Goal: Task Accomplishment & Management: Manage account settings

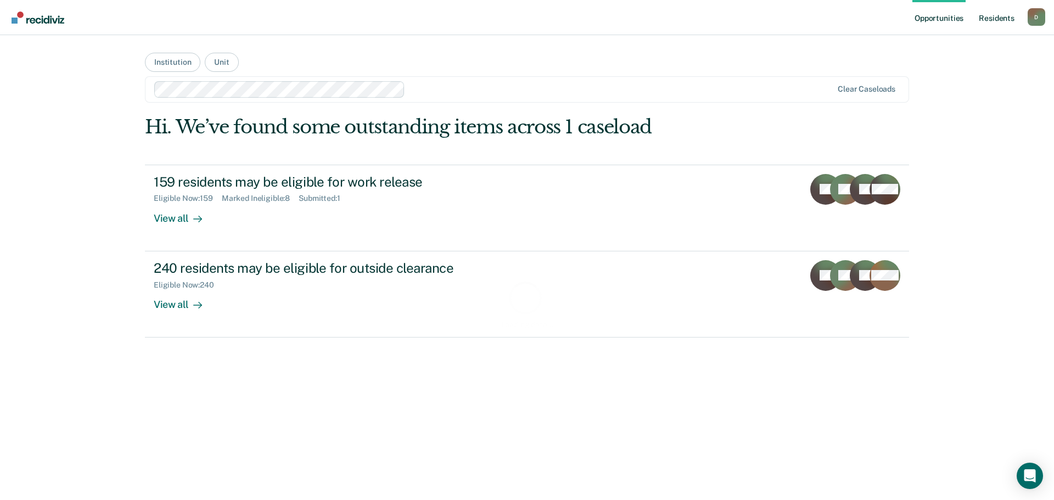
click at [992, 18] on link "Resident s" at bounding box center [997, 17] width 40 height 35
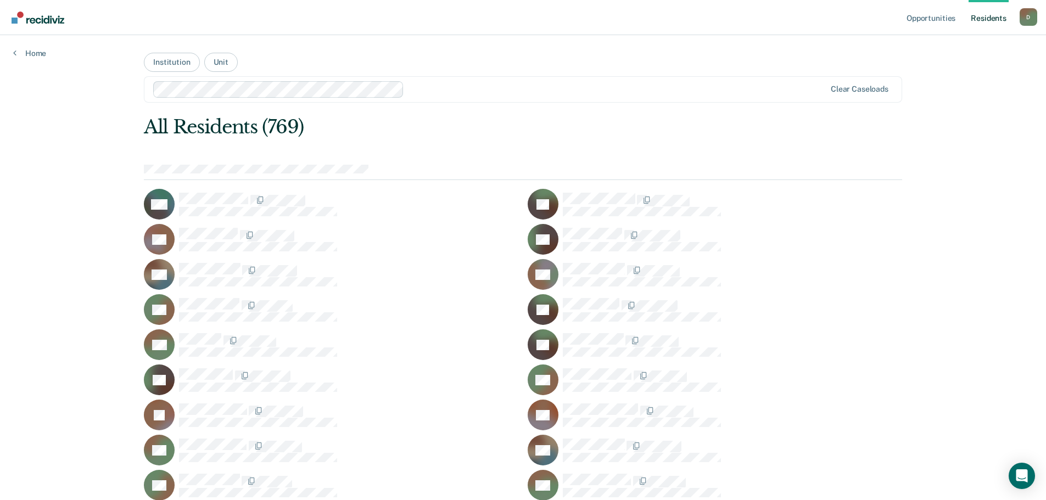
click at [1027, 20] on div "D" at bounding box center [1029, 17] width 18 height 18
click at [26, 54] on link "Home" at bounding box center [29, 53] width 33 height 10
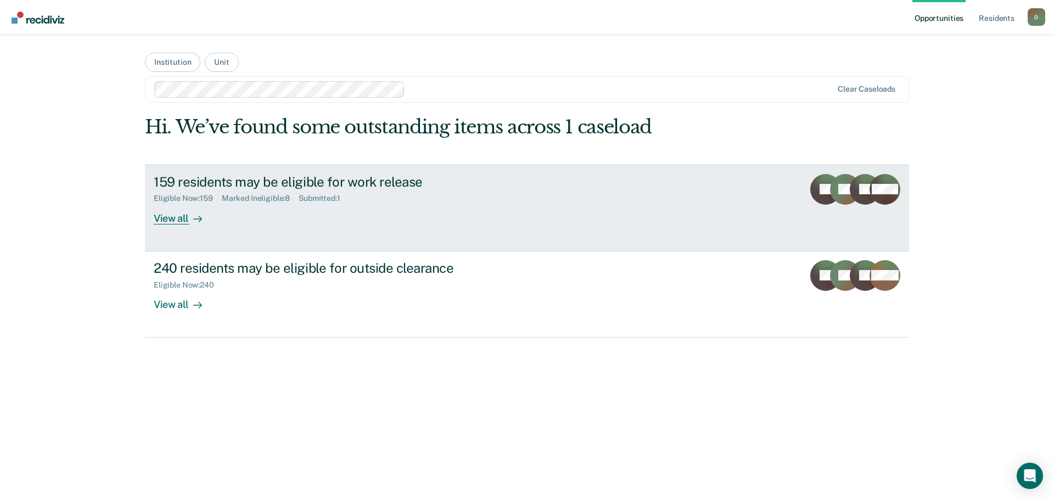
click at [319, 228] on link "159 residents may be eligible for work release Eligible Now : 159 Marked Inelig…" at bounding box center [527, 208] width 764 height 87
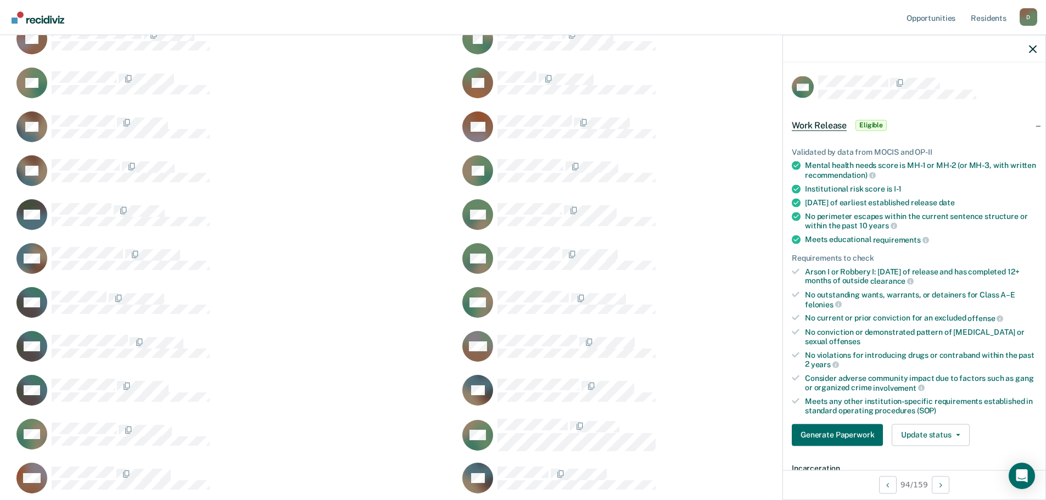
scroll to position [165, 0]
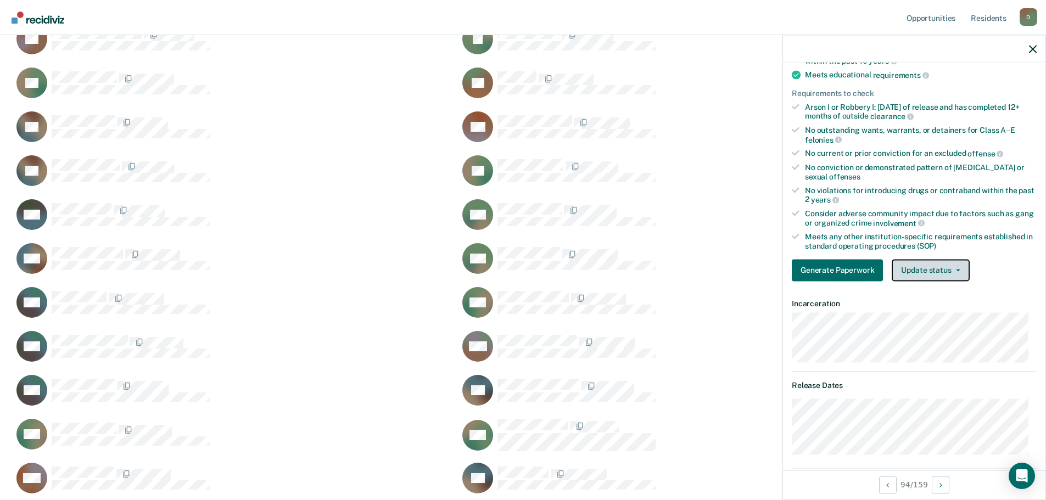
click at [940, 276] on button "Update status" at bounding box center [930, 270] width 77 height 22
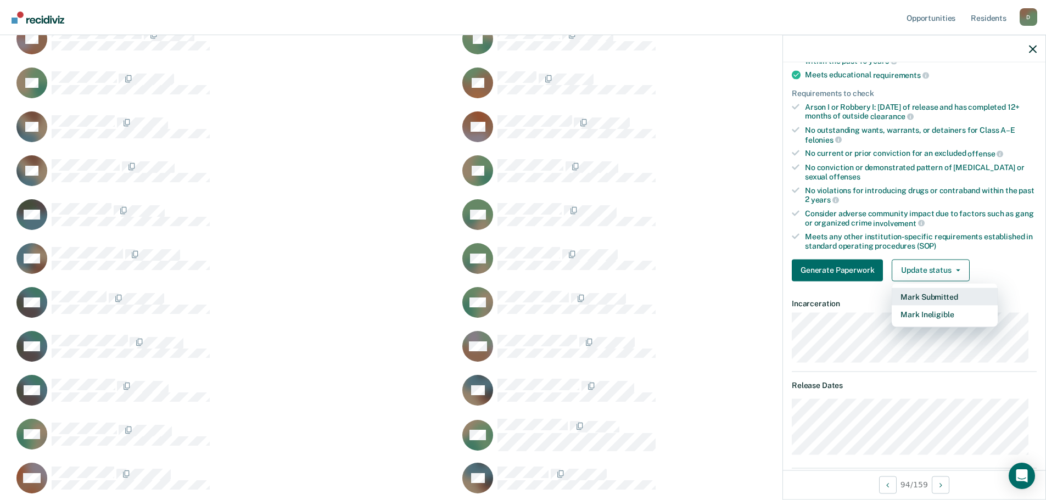
click at [950, 298] on button "Mark Submitted" at bounding box center [945, 297] width 106 height 18
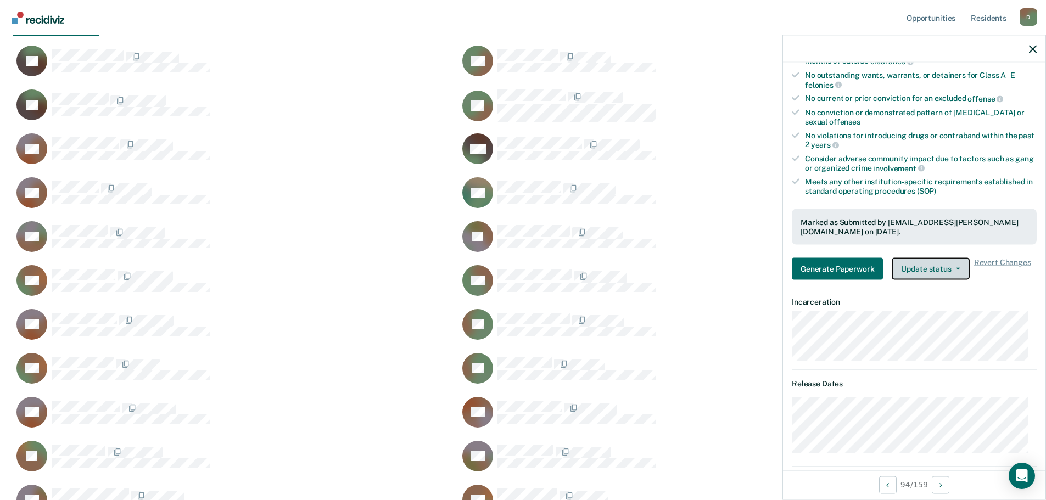
scroll to position [0, 0]
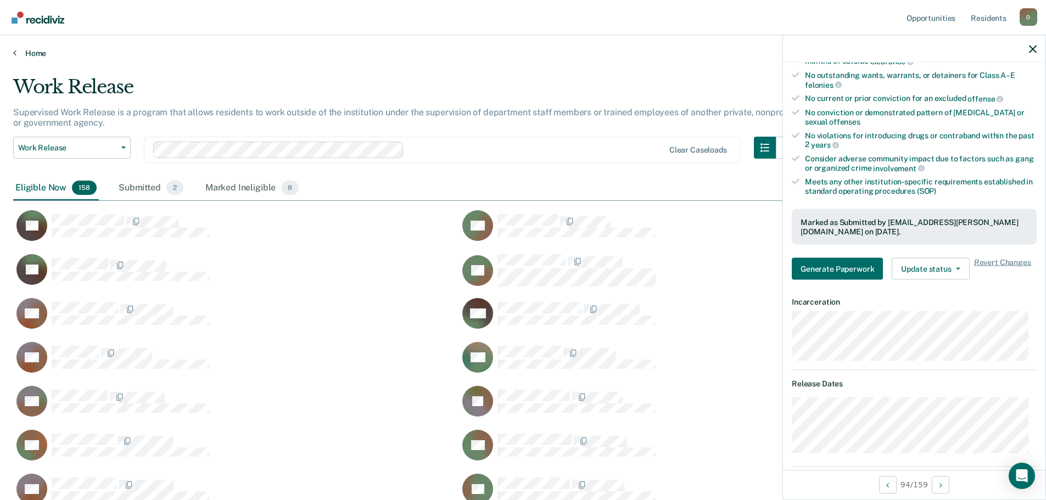
click at [26, 51] on link "Home" at bounding box center [523, 53] width 1020 height 10
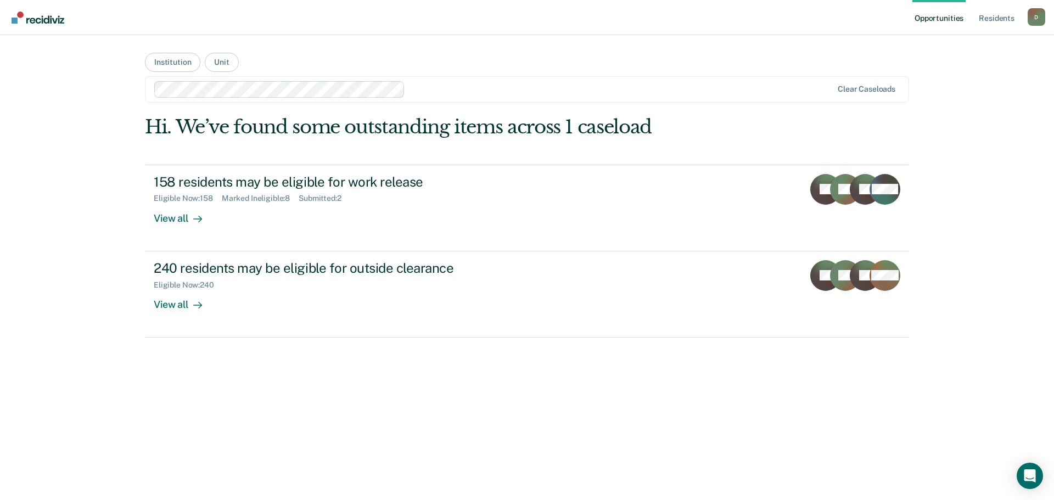
click at [445, 146] on div "Hi. We’ve found some outstanding items across 1 caseload 158 residents may be e…" at bounding box center [527, 227] width 764 height 222
click at [570, 123] on div "Hi. We’ve found some outstanding items across 1 caseload" at bounding box center [451, 127] width 612 height 23
click at [628, 125] on div "Hi. We’ve found some outstanding items across 1 caseload" at bounding box center [451, 127] width 612 height 23
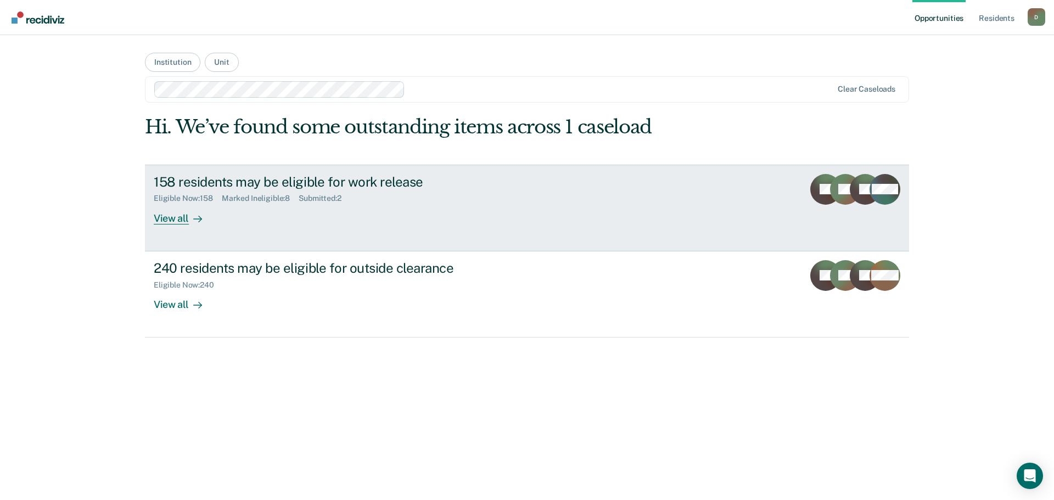
click at [384, 206] on div "158 residents may be eligible for work release Eligible Now : 158 Marked Inelig…" at bounding box center [360, 199] width 412 height 51
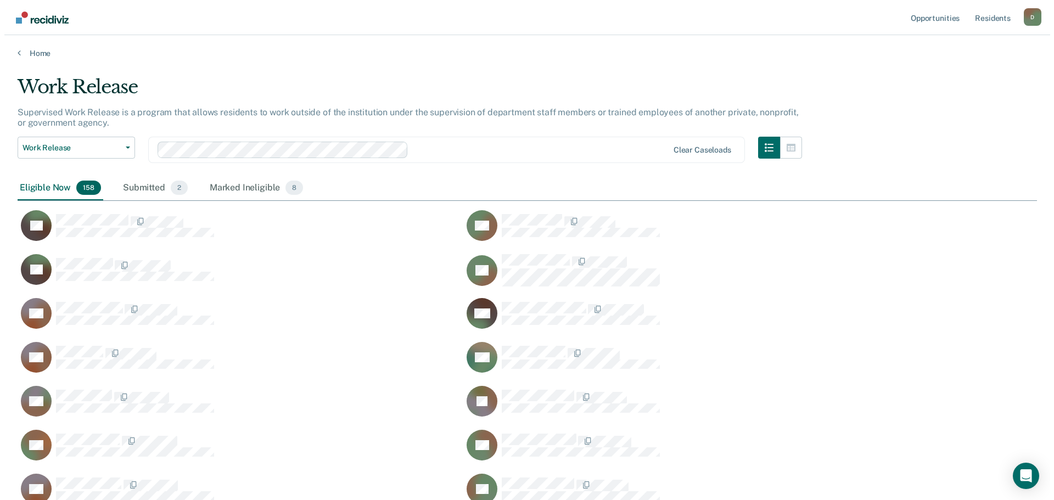
scroll to position [3593, 1012]
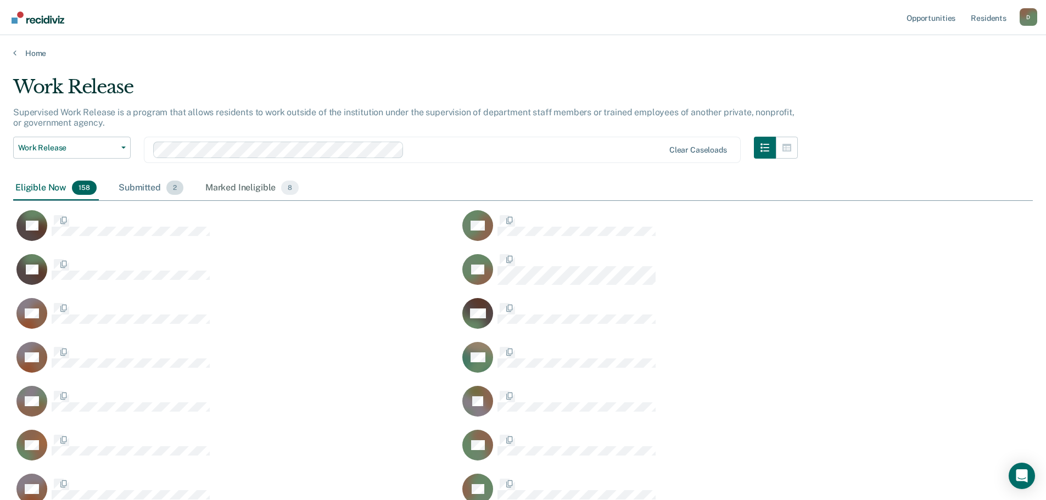
click at [137, 180] on div "Submitted 2" at bounding box center [150, 188] width 69 height 24
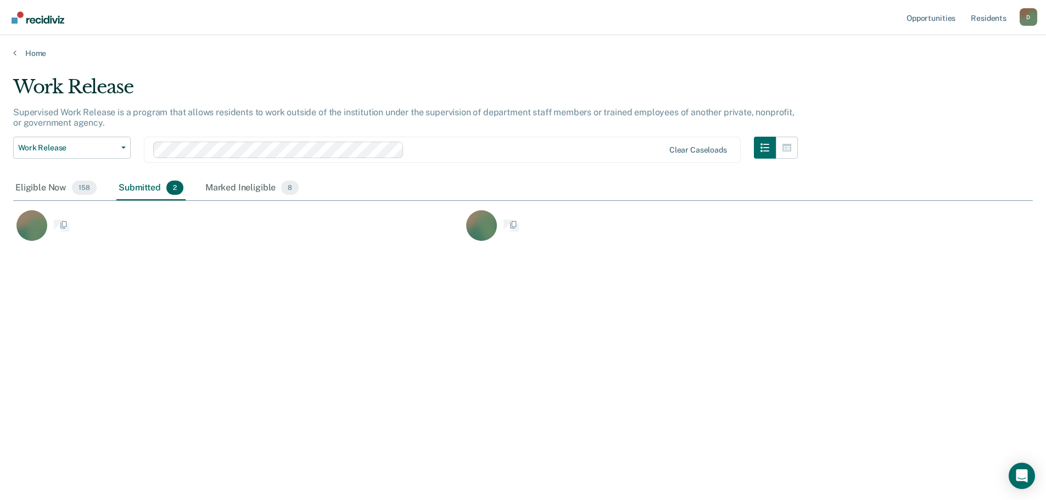
scroll to position [9, 9]
click at [233, 188] on div "Marked Ineligible 8" at bounding box center [252, 188] width 98 height 24
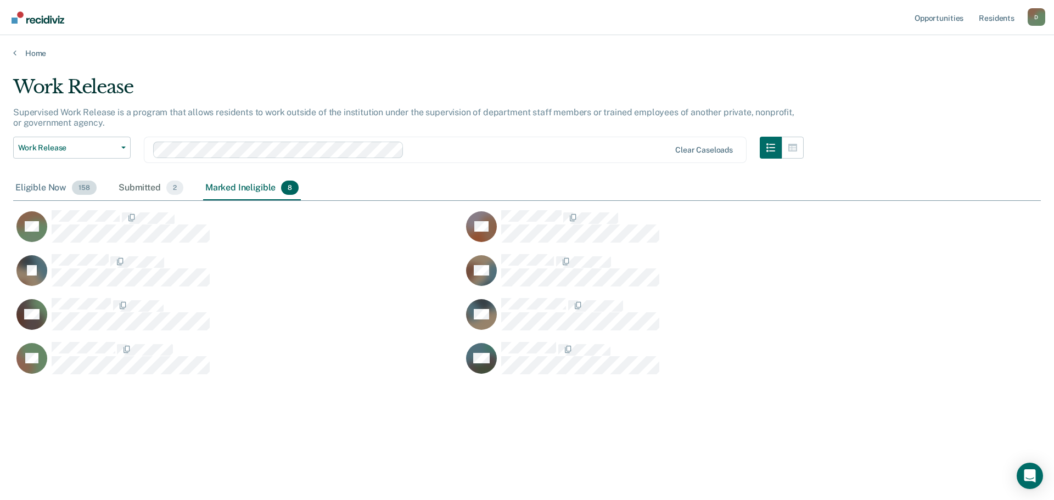
click at [66, 185] on div "Eligible Now 158" at bounding box center [56, 188] width 86 height 24
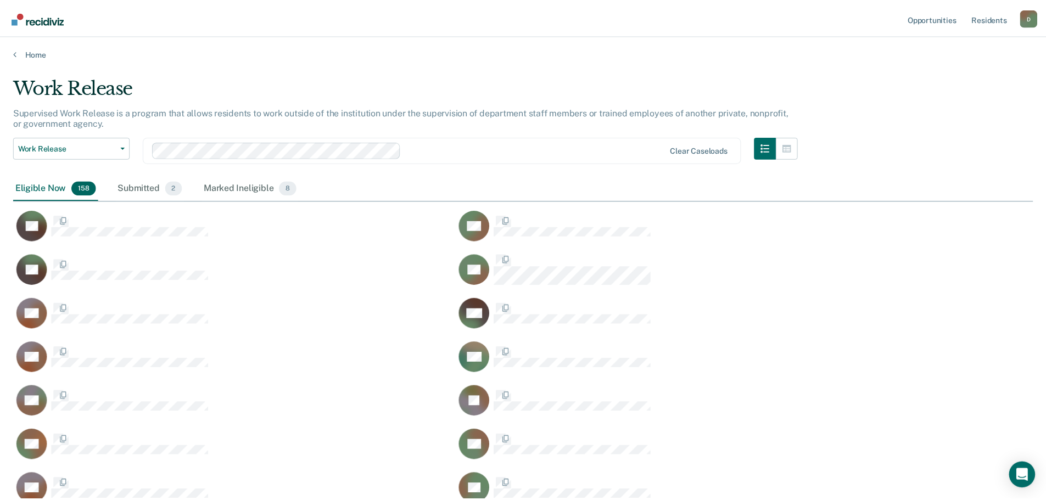
scroll to position [3593, 1012]
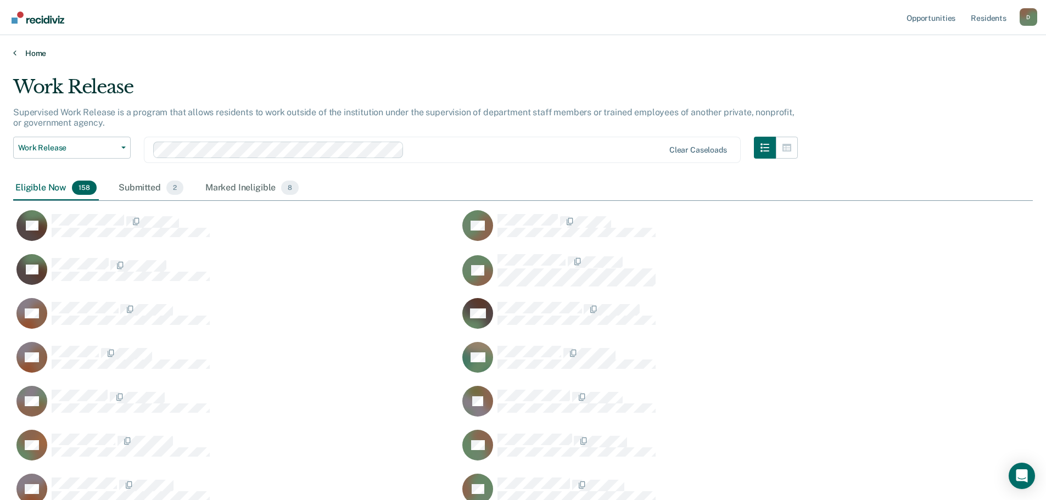
click at [21, 53] on link "Home" at bounding box center [523, 53] width 1020 height 10
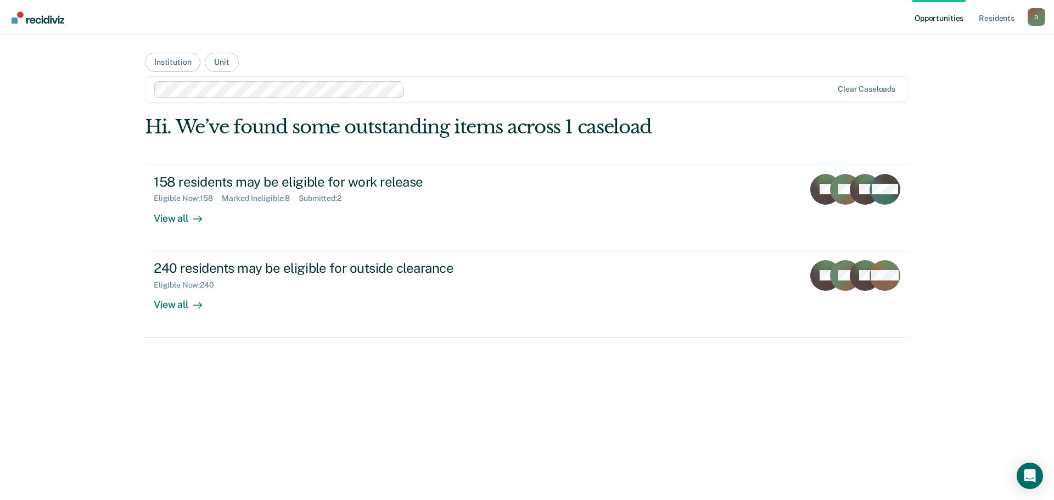
click at [412, 126] on div "Hi. We’ve found some outstanding items across 1 caseload" at bounding box center [451, 127] width 612 height 23
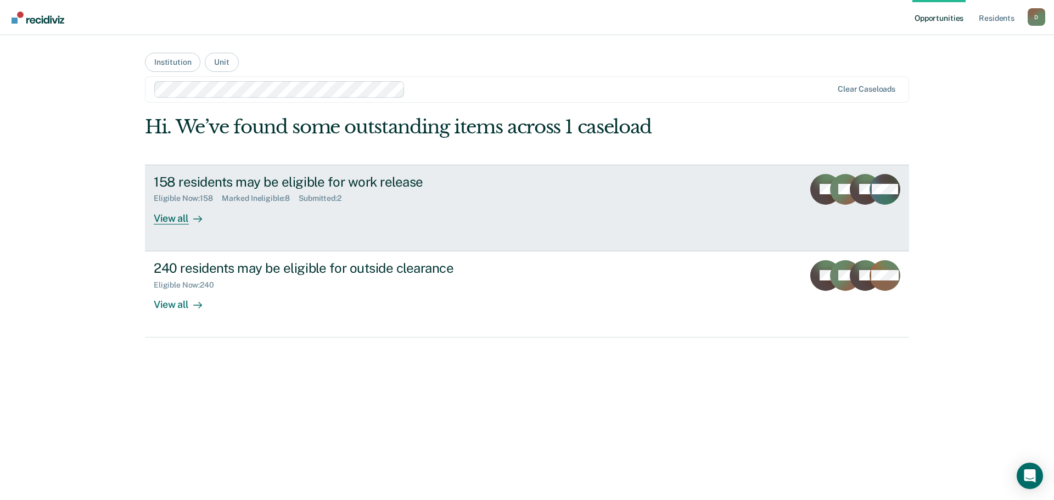
click at [326, 199] on div "Submitted : 2" at bounding box center [325, 198] width 52 height 9
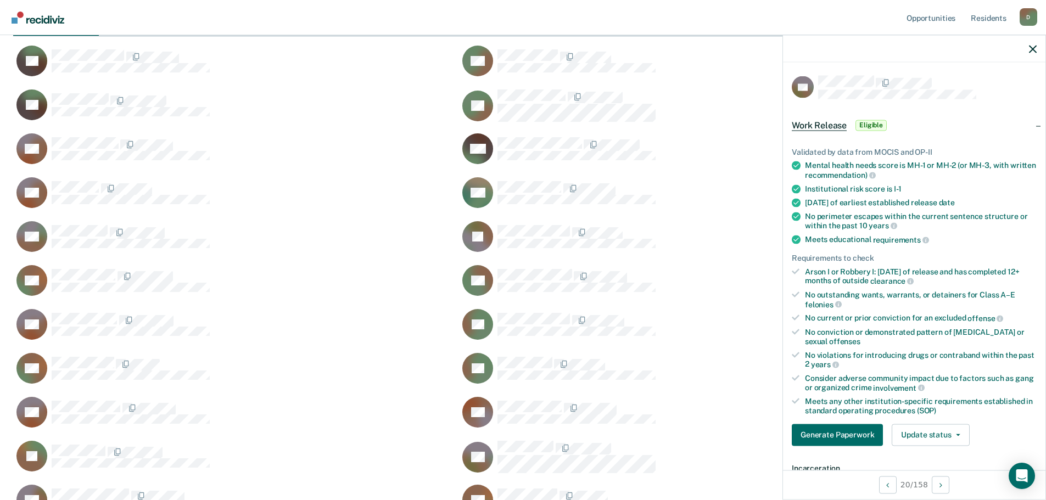
scroll to position [110, 0]
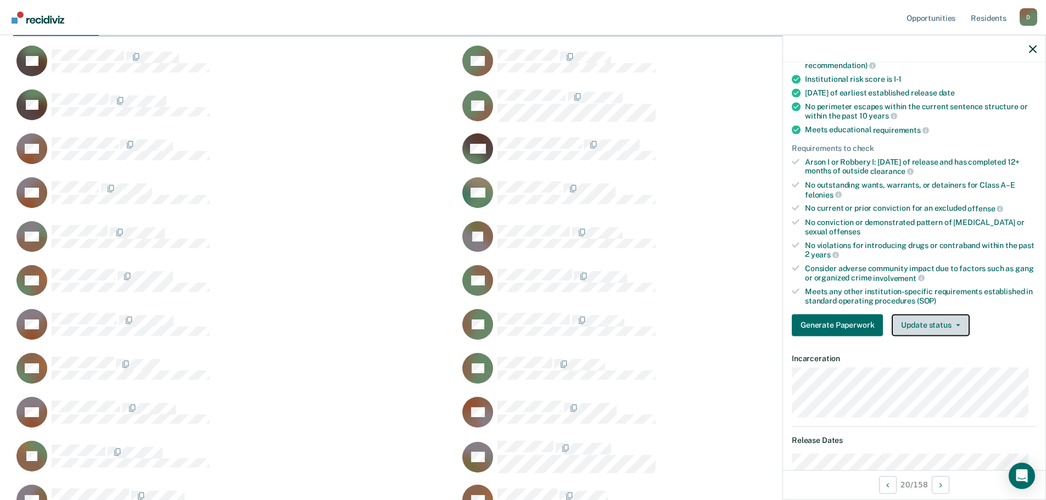
click at [961, 331] on button "Update status" at bounding box center [930, 325] width 77 height 22
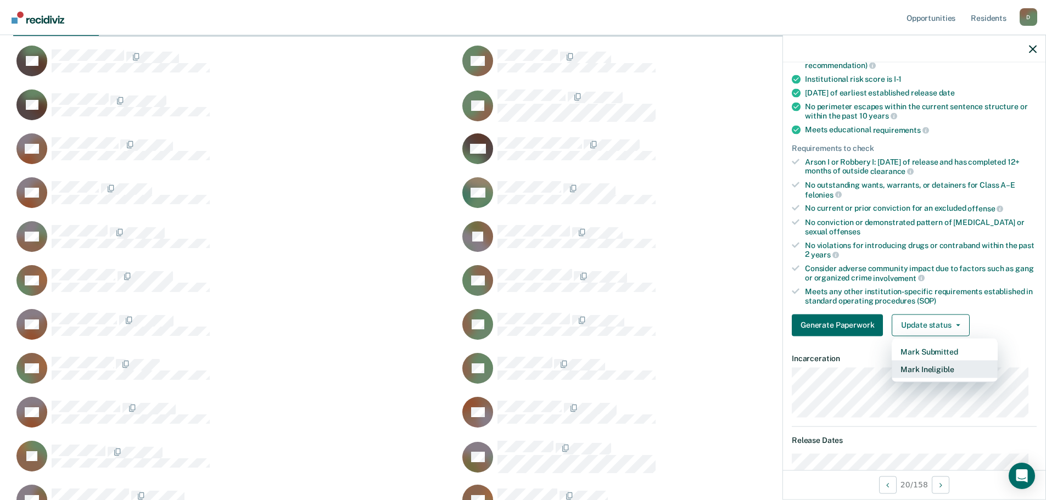
click at [940, 370] on button "Mark Ineligible" at bounding box center [945, 369] width 106 height 18
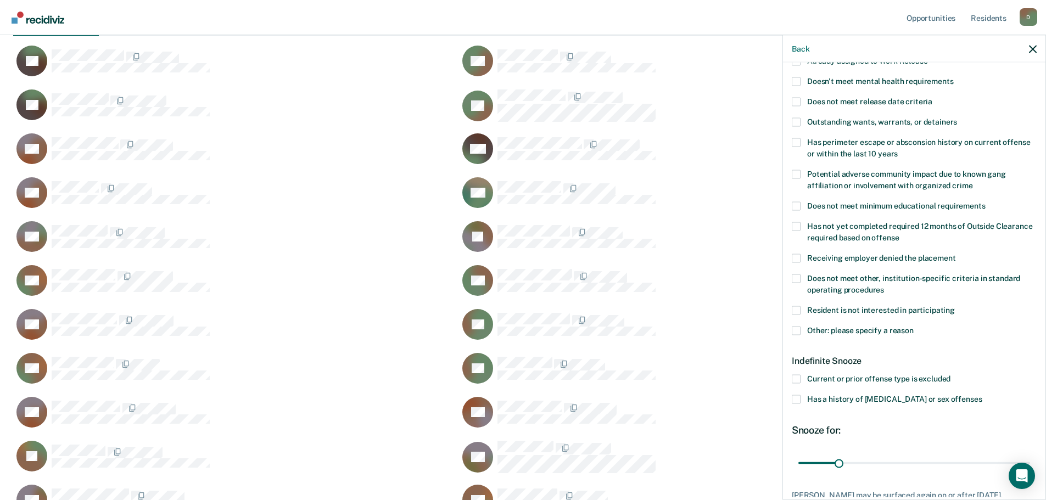
click at [800, 327] on span at bounding box center [796, 330] width 9 height 9
click at [914, 326] on input "Other: please specify a reason" at bounding box center [914, 326] width 0 height 0
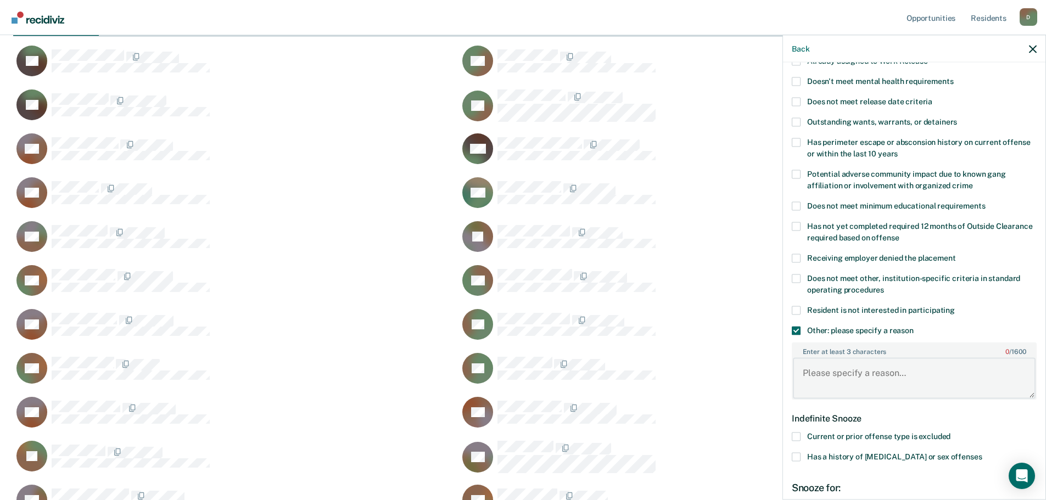
click at [866, 383] on textarea "Enter at least 3 characters 0 / 1600" at bounding box center [914, 378] width 243 height 41
type textarea "p"
click at [893, 377] on textarea "Postive UA-" at bounding box center [914, 378] width 243 height 41
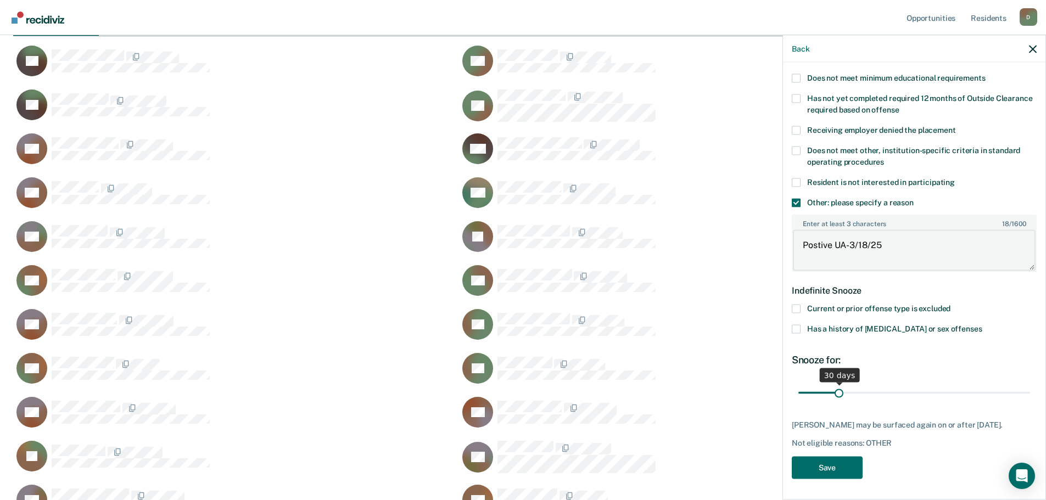
type textarea "Postive UA-3/18/25"
drag, startPoint x: 841, startPoint y: 391, endPoint x: 1054, endPoint y: 394, distance: 212.6
type input "180"
click at [1030, 394] on input "range" at bounding box center [915, 392] width 232 height 19
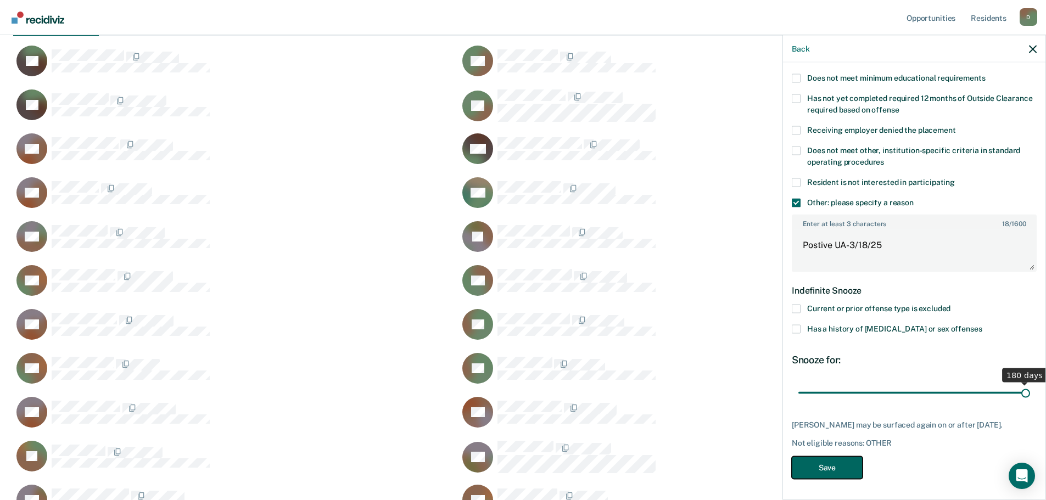
drag, startPoint x: 850, startPoint y: 468, endPoint x: 930, endPoint y: 392, distance: 110.7
click at [849, 468] on button "Save" at bounding box center [827, 467] width 71 height 23
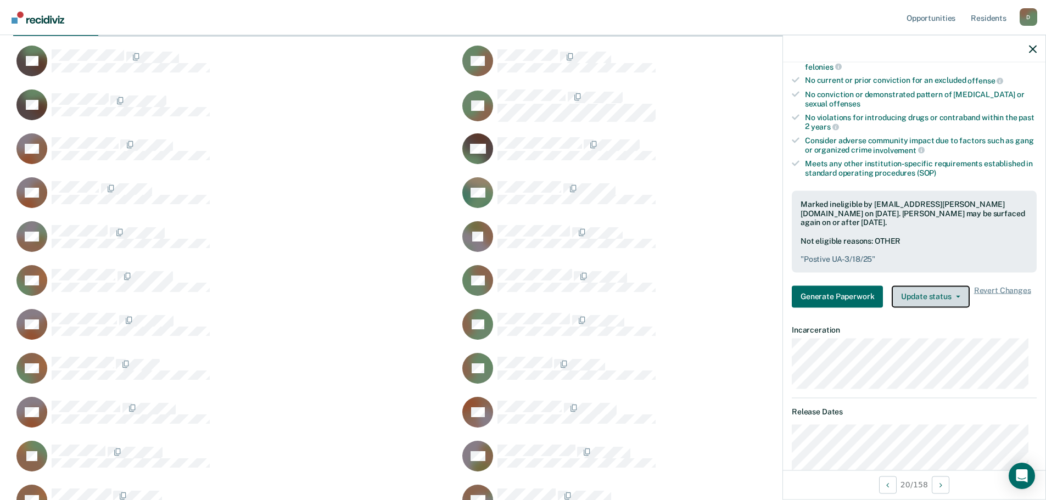
click at [937, 293] on button "Update status" at bounding box center [930, 297] width 77 height 22
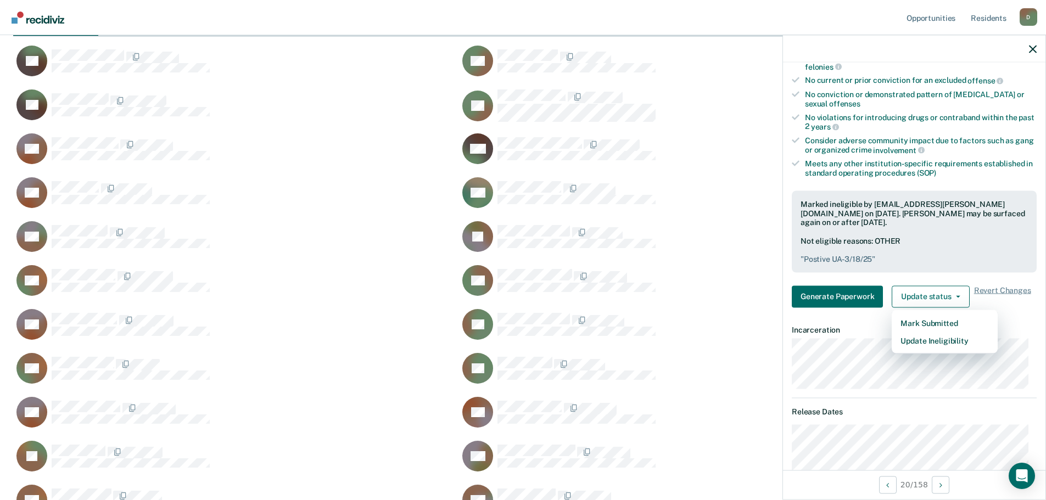
click at [1023, 390] on article "SC Work Release Currently ineligible Validated by data from MOCIS and OP-II Men…" at bounding box center [914, 448] width 245 height 1221
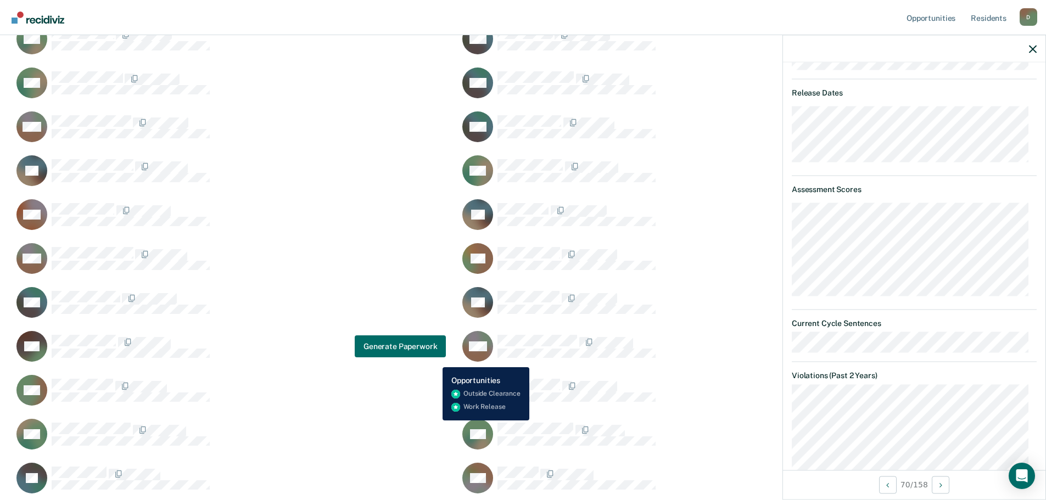
scroll to position [2197, 0]
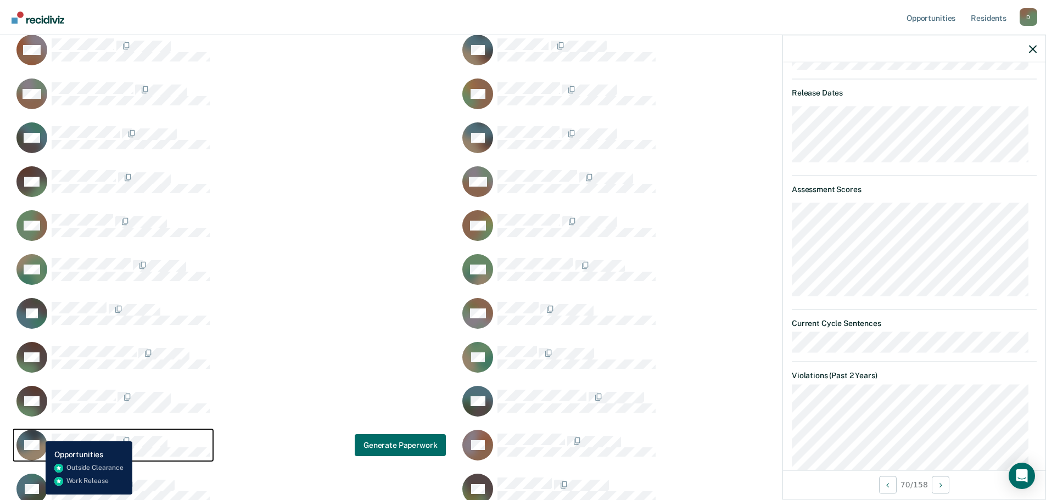
click at [37, 434] on icon "CaseloadOpportunityCell-1196001" at bounding box center [22, 435] width 47 height 43
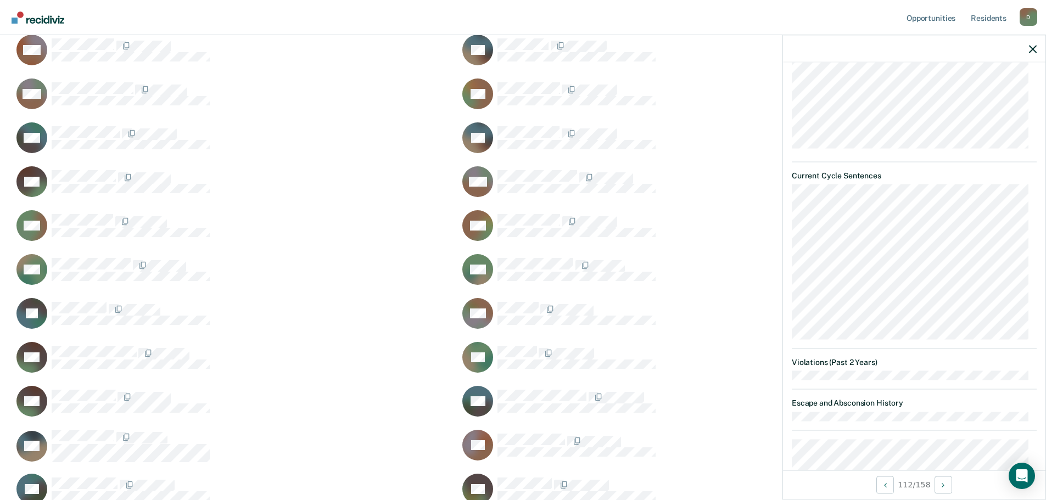
scroll to position [331, 0]
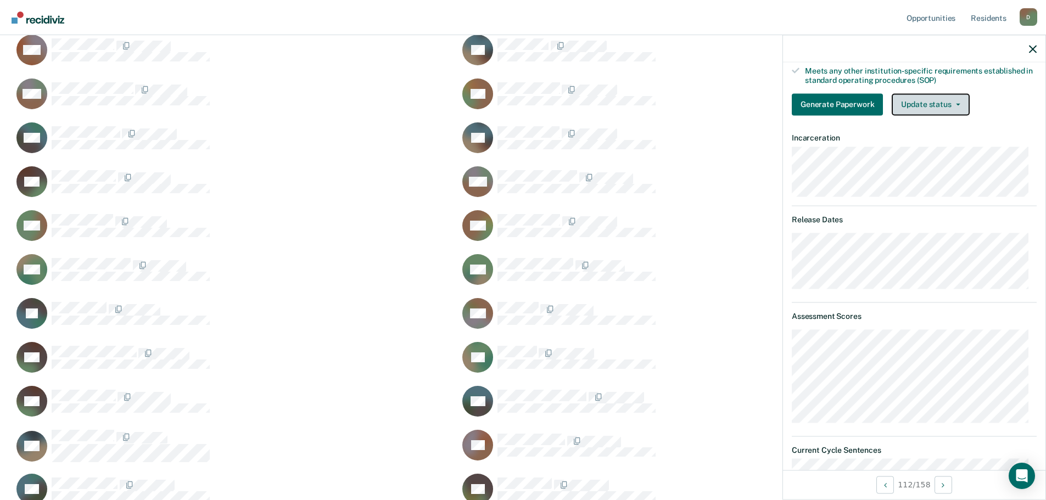
click at [953, 105] on button "Update status" at bounding box center [930, 104] width 77 height 22
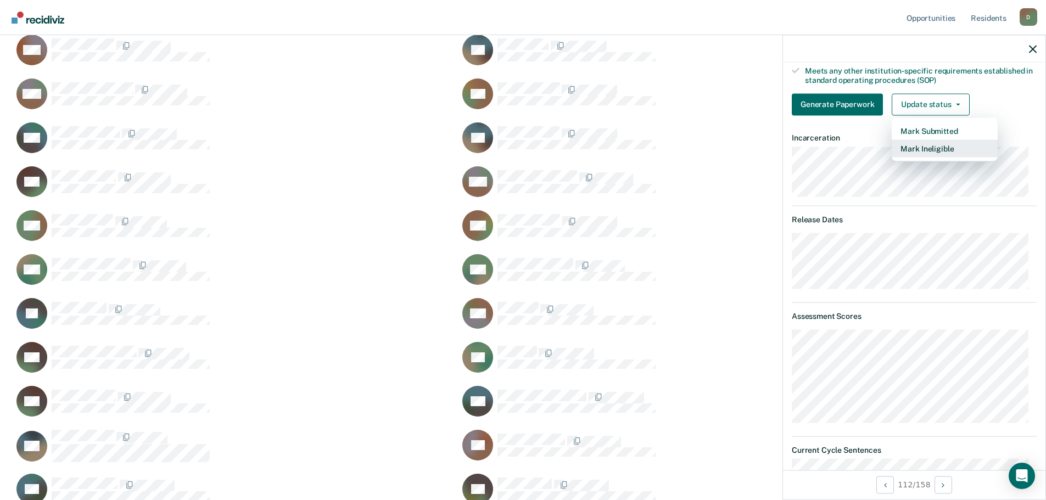
click at [926, 146] on button "Mark Ineligible" at bounding box center [945, 148] width 106 height 18
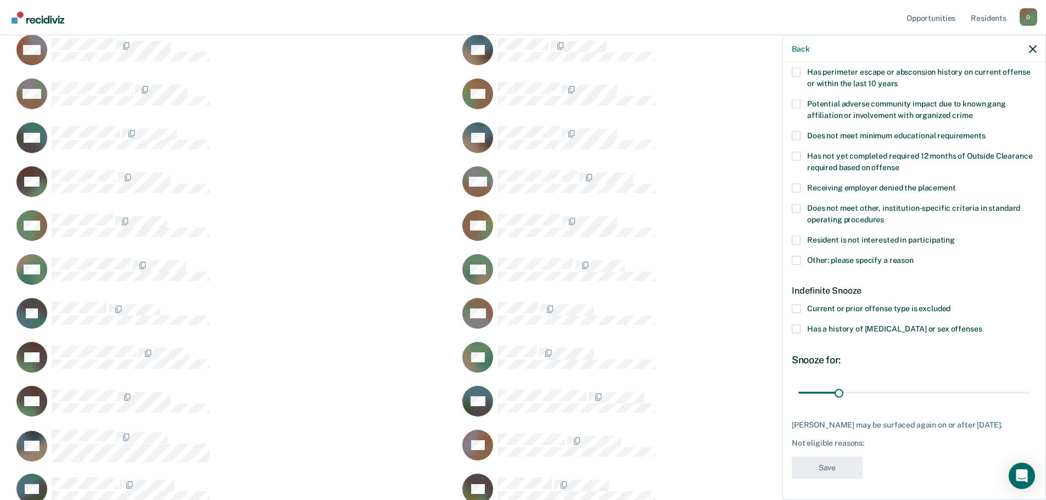
click at [797, 258] on span at bounding box center [796, 260] width 9 height 9
click at [914, 256] on input "Other: please specify a reason" at bounding box center [914, 256] width 0 height 0
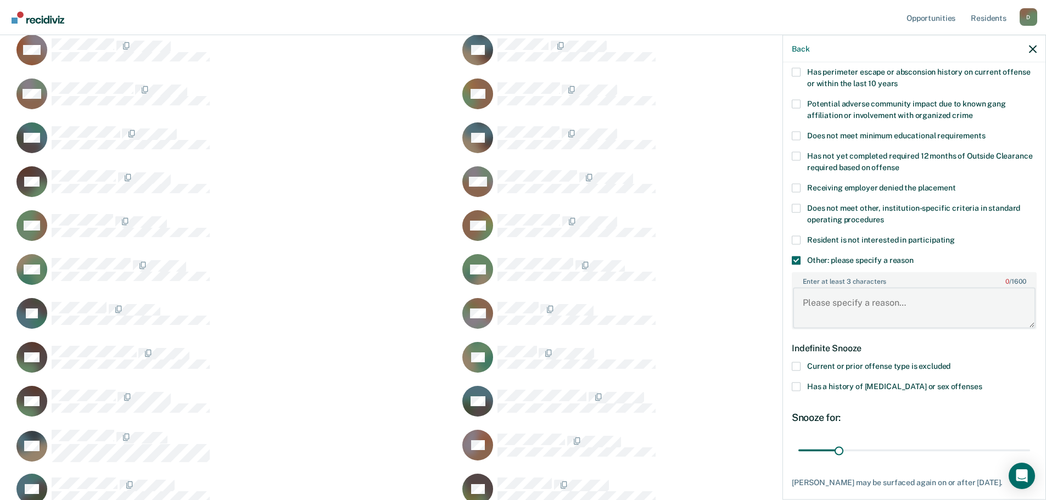
click at [827, 304] on textarea "Enter at least 3 characters 0 / 1600" at bounding box center [914, 308] width 243 height 41
type textarea "Positive UA- [DATE]"
drag, startPoint x: 839, startPoint y: 448, endPoint x: 1044, endPoint y: 432, distance: 206.1
type input "180"
click at [1030, 441] on input "range" at bounding box center [915, 450] width 232 height 19
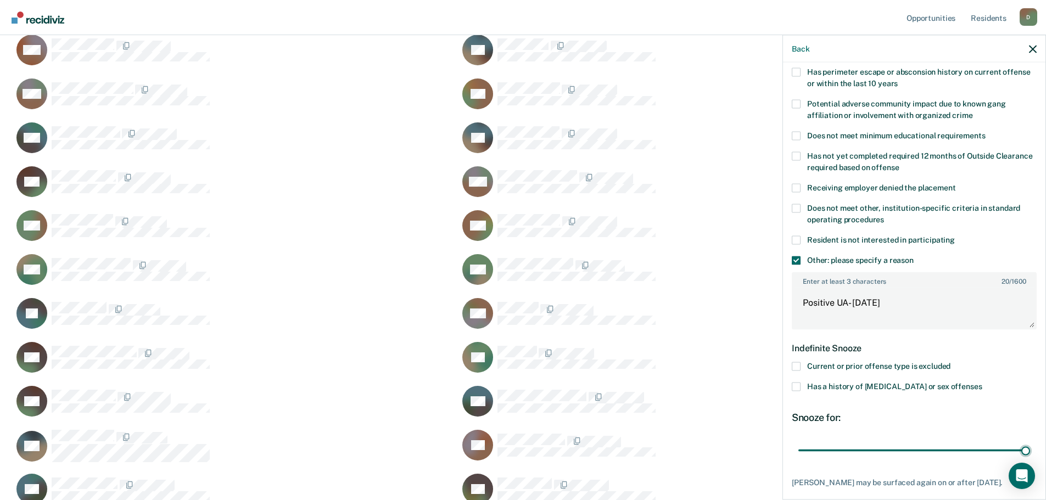
scroll to position [238, 0]
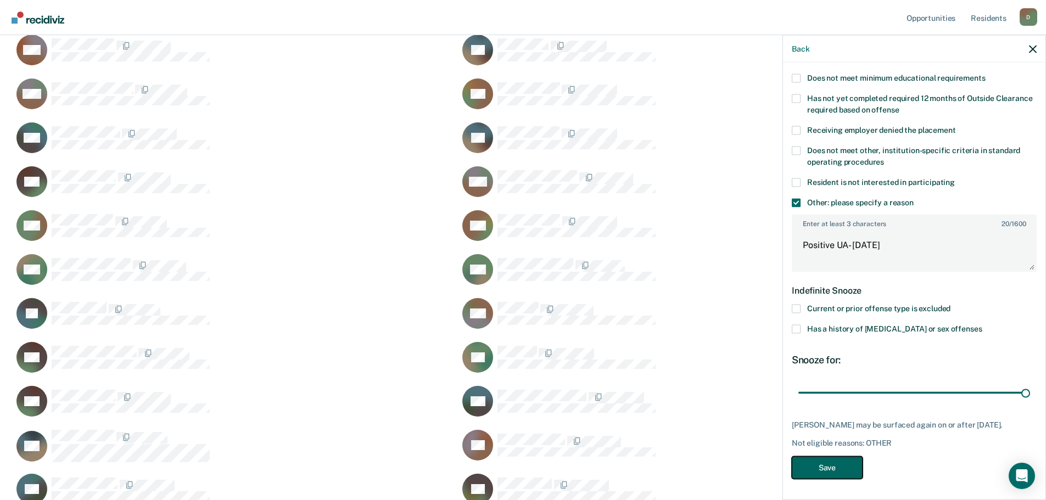
click at [853, 474] on button "Save" at bounding box center [827, 467] width 71 height 23
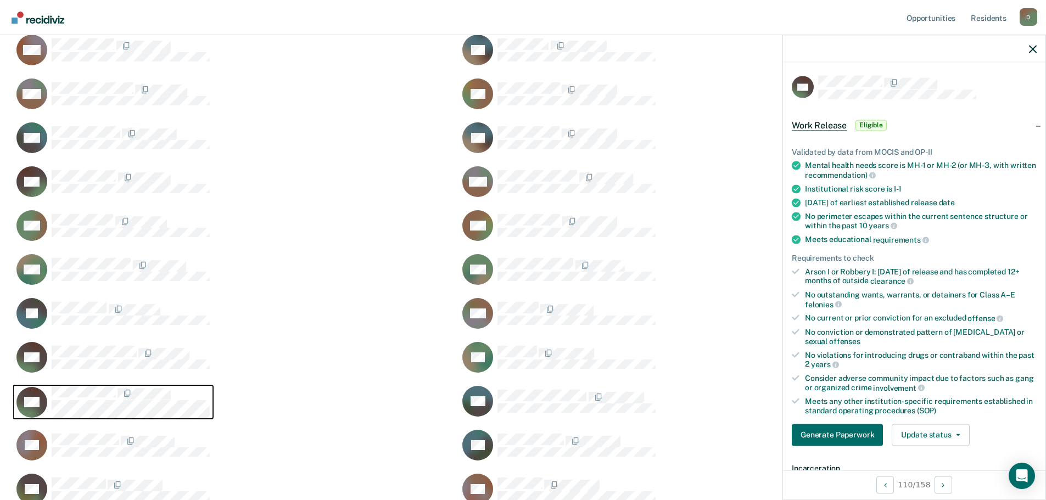
scroll to position [220, 0]
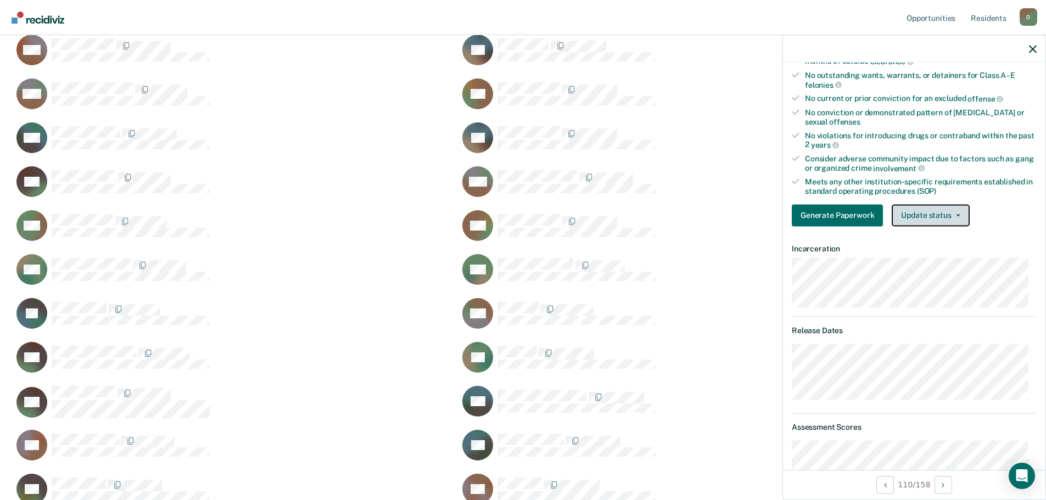
click at [959, 215] on button "Update status" at bounding box center [930, 215] width 77 height 22
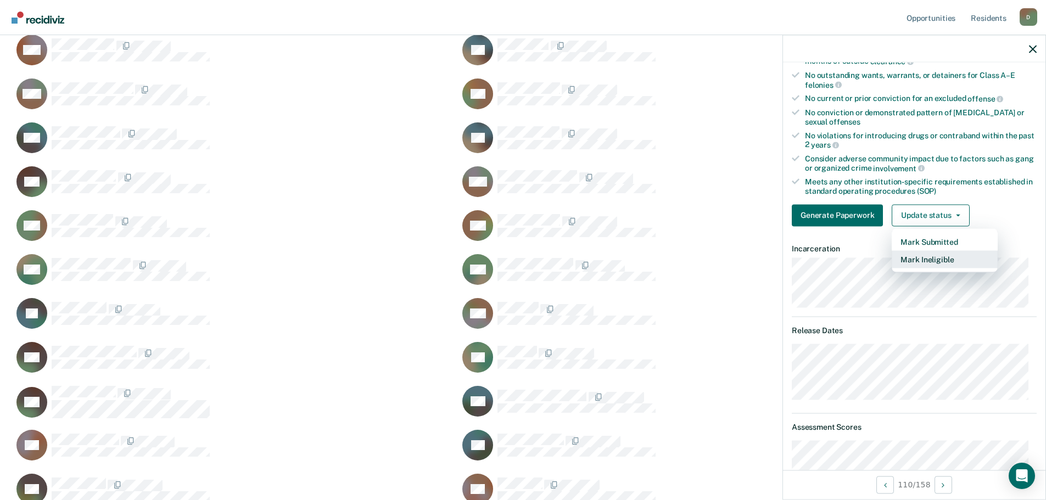
click at [934, 261] on button "Mark Ineligible" at bounding box center [945, 259] width 106 height 18
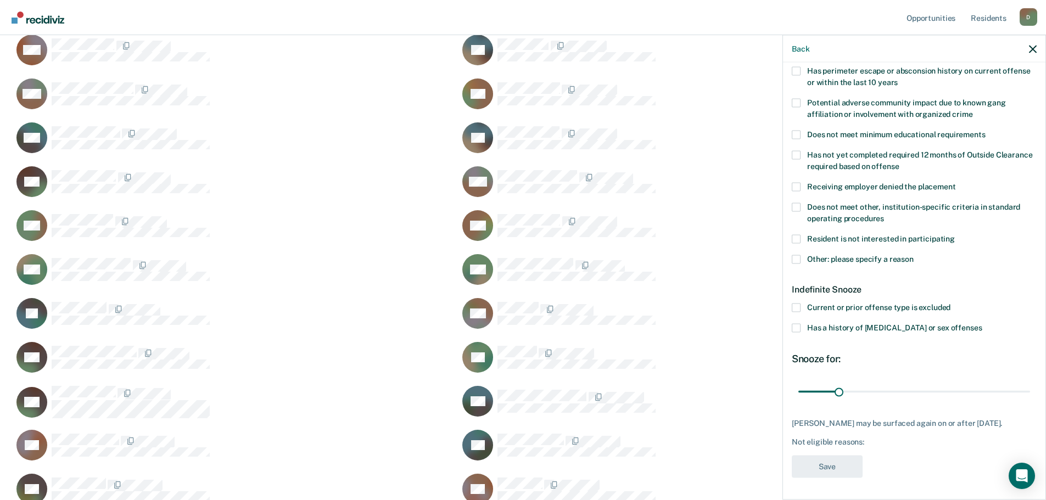
scroll to position [189, 0]
click at [799, 254] on span at bounding box center [796, 258] width 9 height 9
click at [914, 254] on input "Other: please specify a reason" at bounding box center [914, 254] width 0 height 0
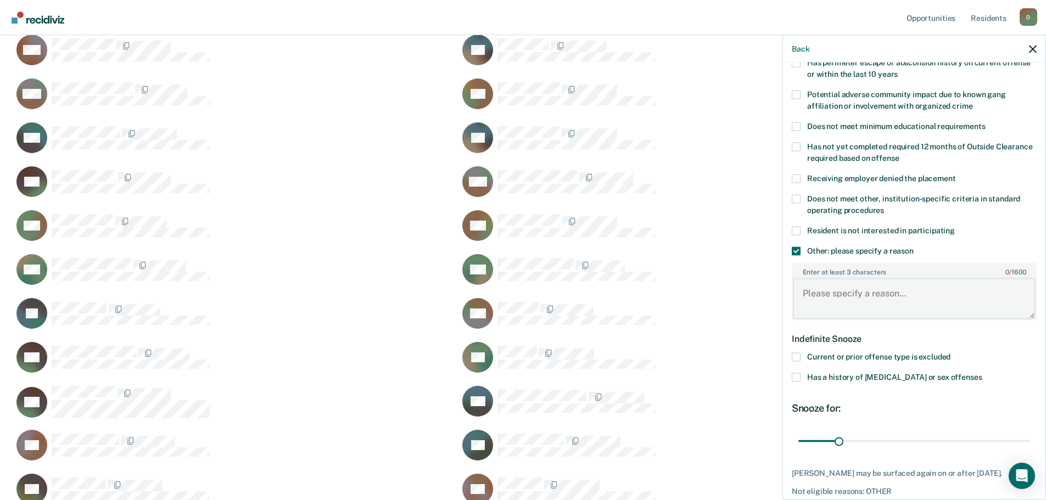
click at [846, 298] on textarea "Enter at least 3 characters 0 / 1600" at bounding box center [914, 298] width 243 height 41
click at [876, 292] on textarea "Positive UA" at bounding box center [914, 298] width 243 height 41
type textarea "Positive UA [DATE]"
drag, startPoint x: 836, startPoint y: 437, endPoint x: 1032, endPoint y: 438, distance: 196.1
type input "180"
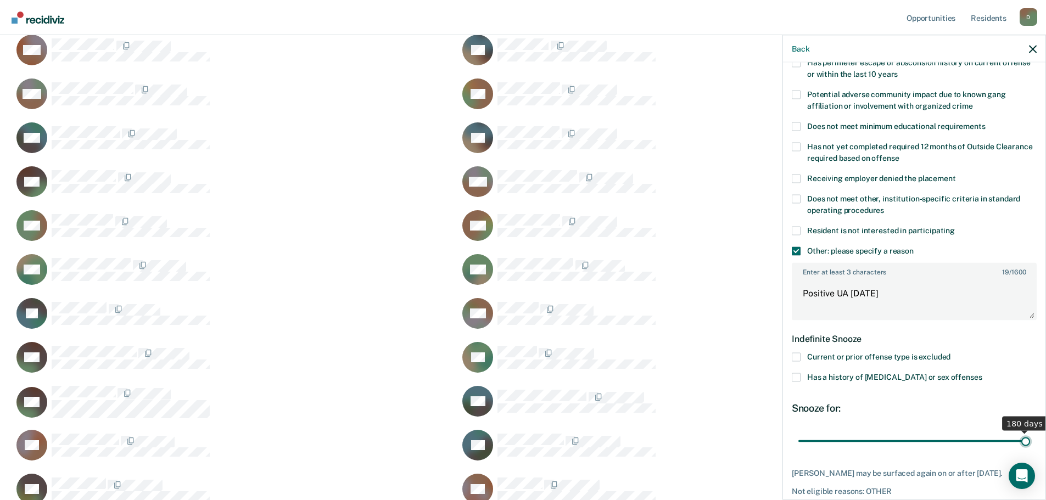
click at [1030, 438] on input "range" at bounding box center [915, 441] width 232 height 19
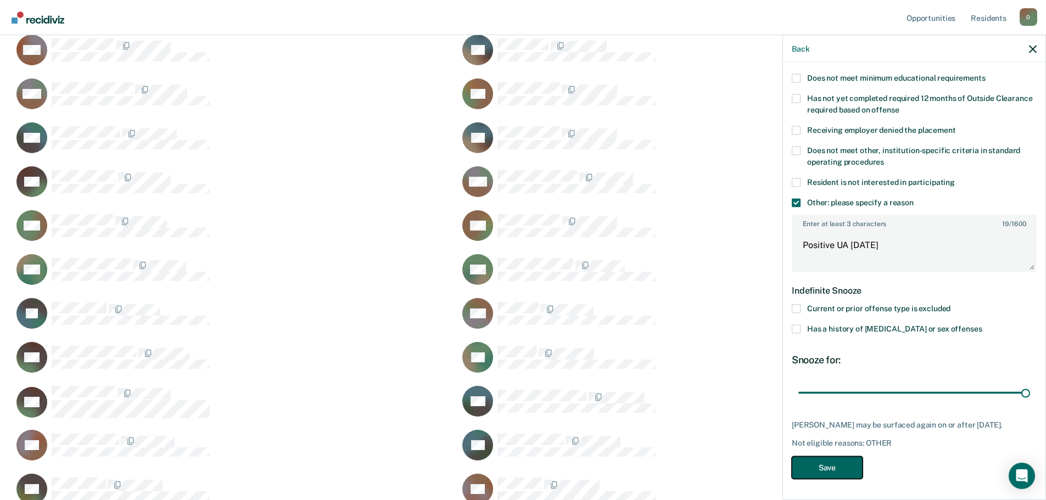
click at [810, 469] on button "Save" at bounding box center [827, 467] width 71 height 23
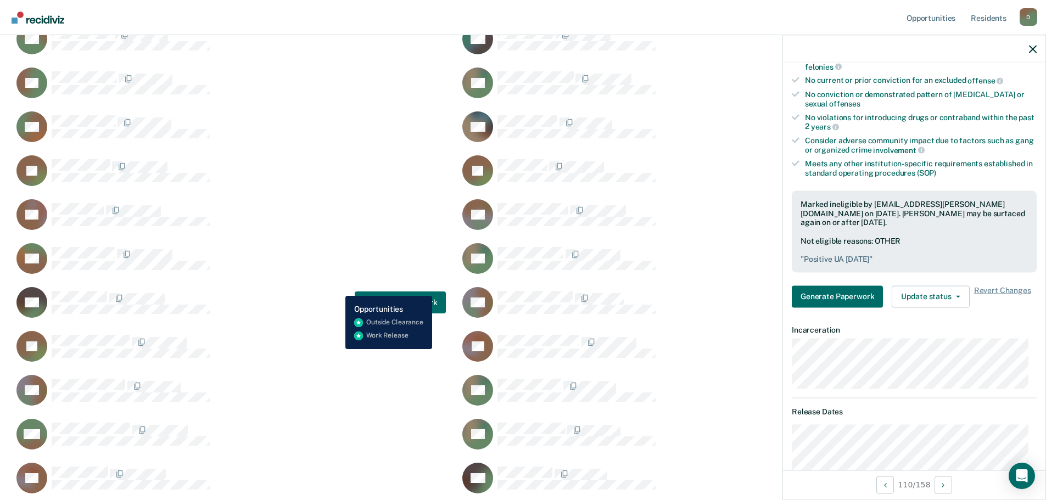
scroll to position [2581, 0]
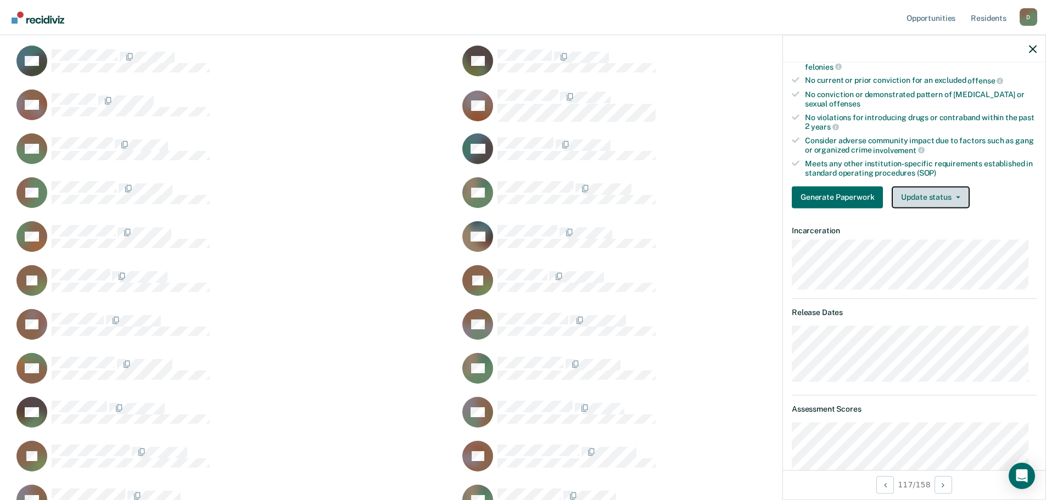
click at [948, 193] on button "Update status" at bounding box center [930, 197] width 77 height 22
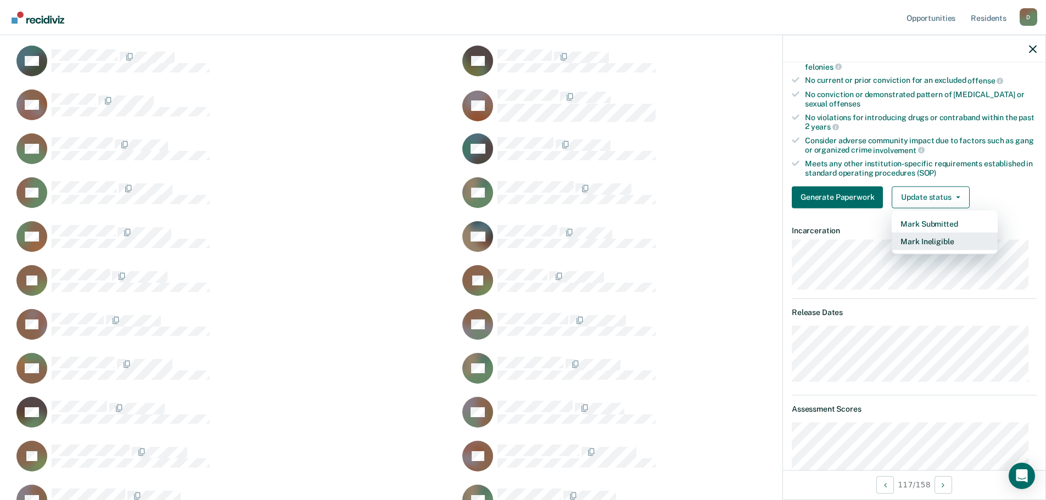
click at [928, 242] on button "Mark Ineligible" at bounding box center [945, 241] width 106 height 18
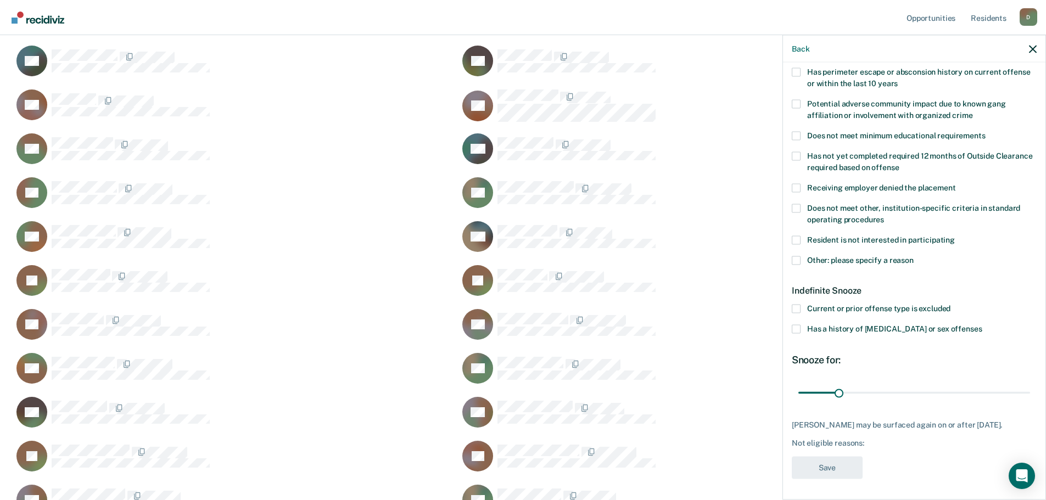
click at [797, 309] on span at bounding box center [796, 309] width 9 height 9
click at [951, 305] on input "Current or prior offense type is excluded" at bounding box center [951, 305] width 0 height 0
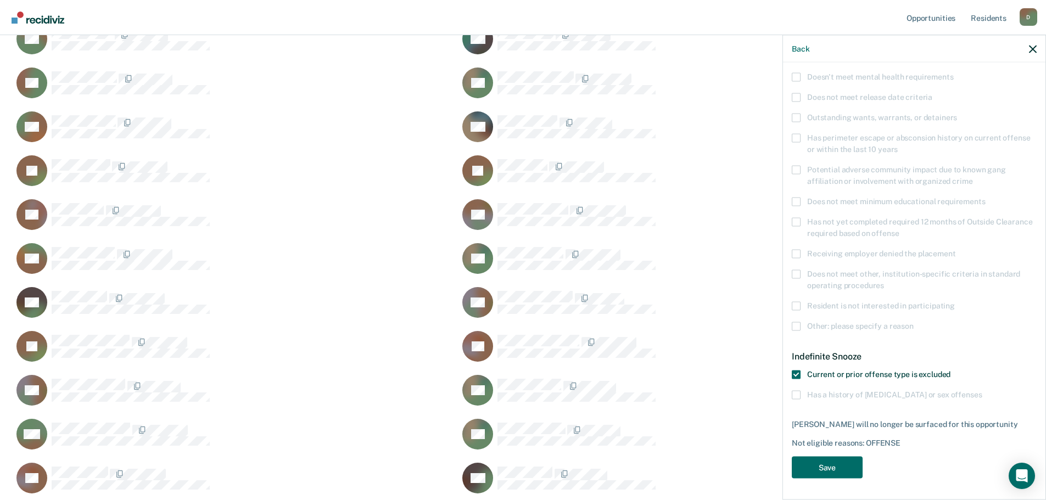
scroll to position [2856, 0]
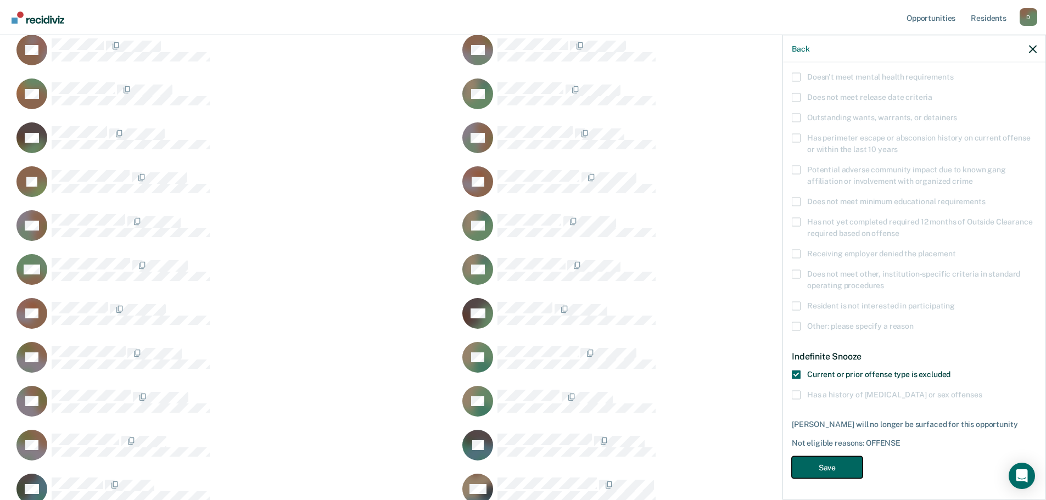
click at [845, 460] on button "Save" at bounding box center [827, 467] width 71 height 23
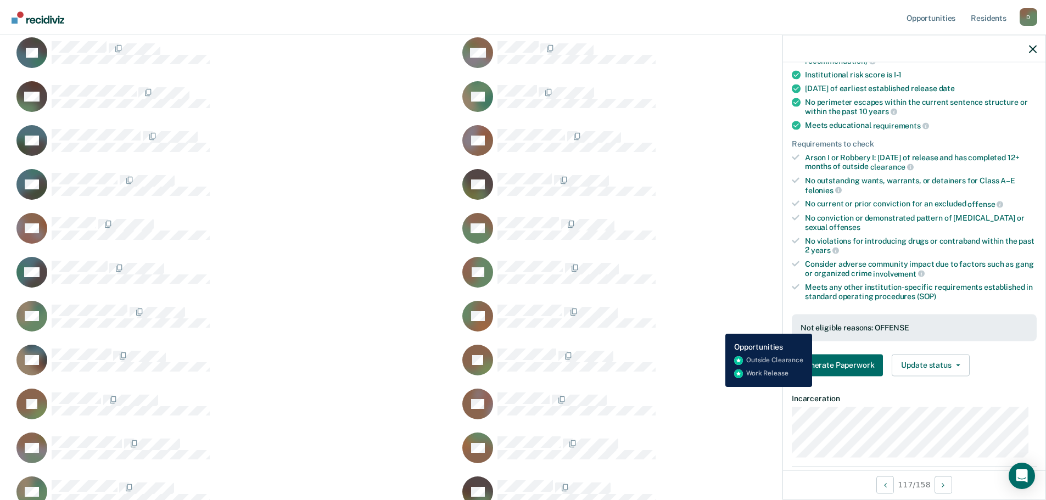
scroll to position [2238, 0]
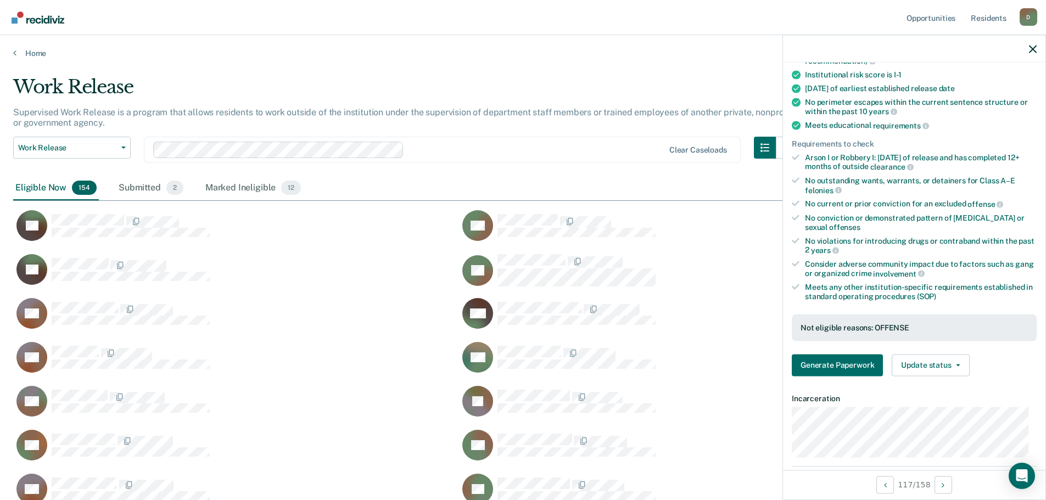
click at [635, 46] on div "Home" at bounding box center [523, 46] width 1046 height 23
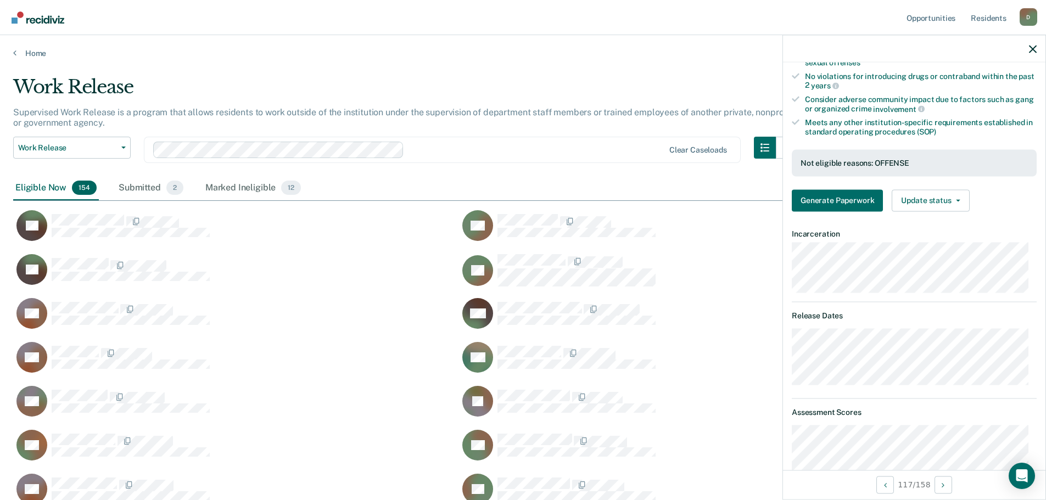
drag, startPoint x: 229, startPoint y: 193, endPoint x: 379, endPoint y: 193, distance: 150.5
click at [229, 193] on div "Marked Ineligible 12" at bounding box center [253, 188] width 100 height 24
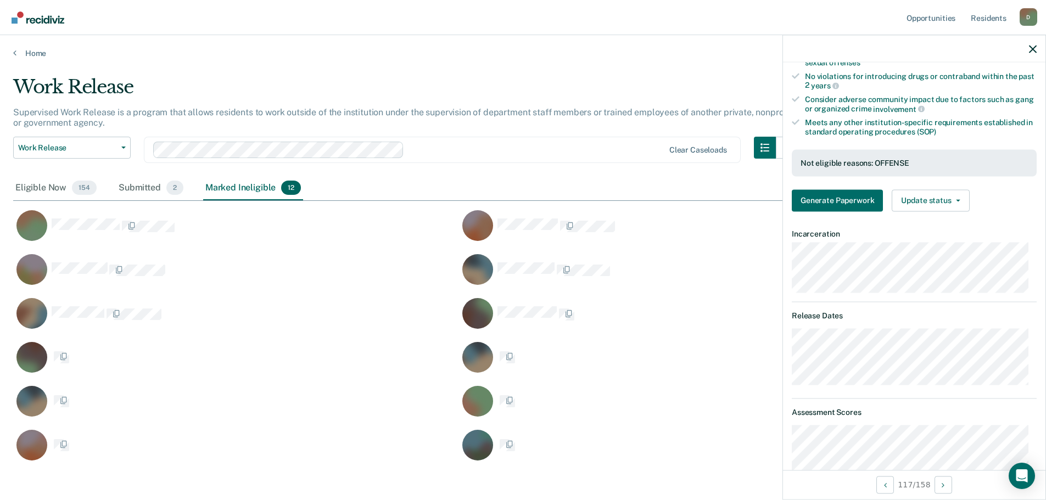
scroll to position [386, 1012]
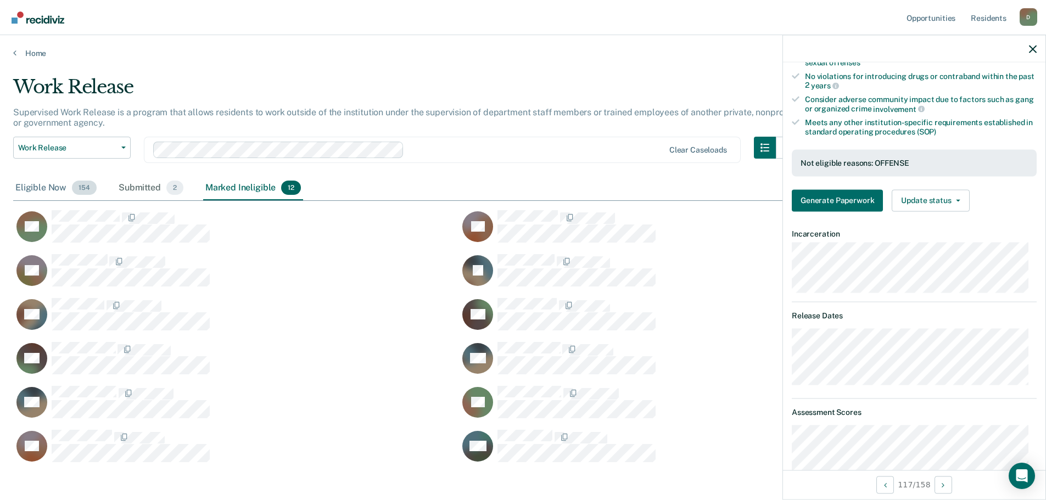
click at [51, 191] on div "Eligible Now 154" at bounding box center [56, 188] width 86 height 24
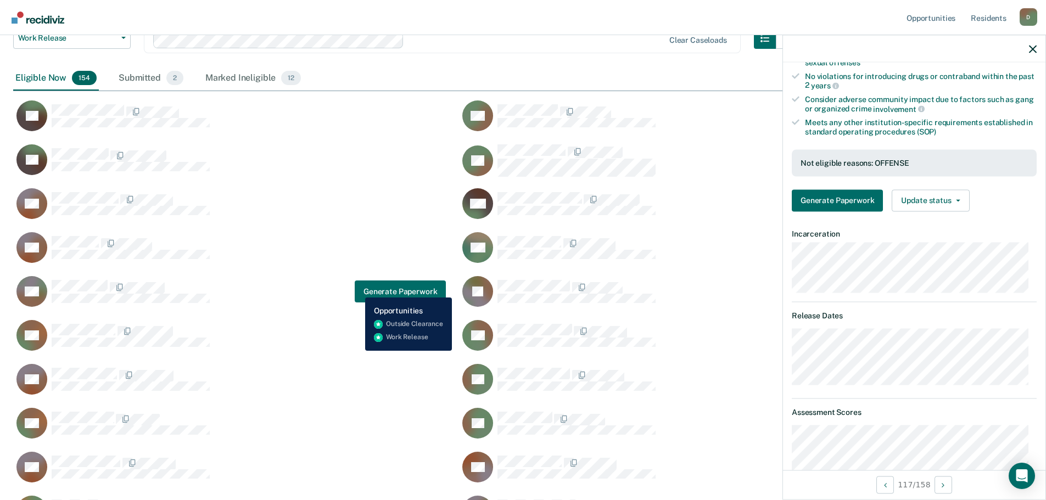
scroll to position [0, 0]
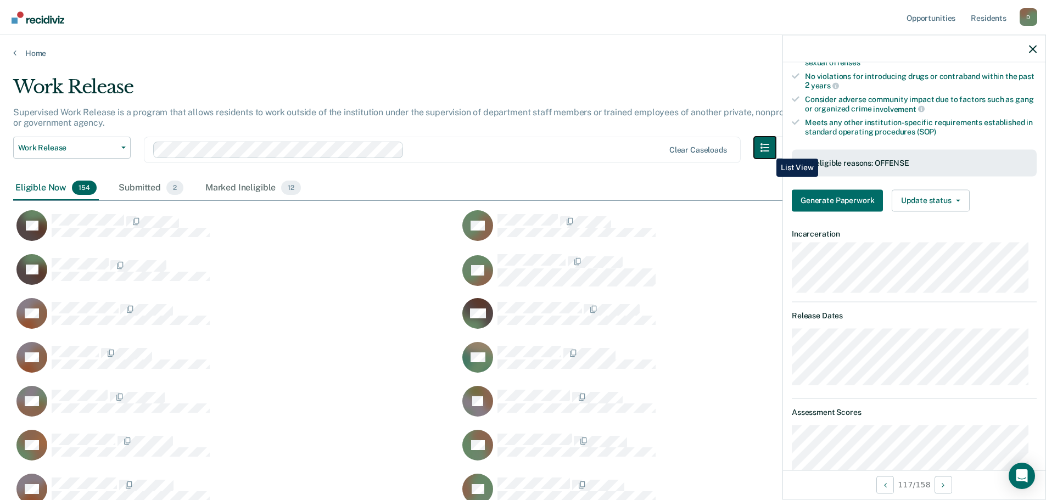
click at [768, 150] on icon "button" at bounding box center [765, 147] width 9 height 9
click at [125, 142] on button "Work Release" at bounding box center [72, 148] width 118 height 22
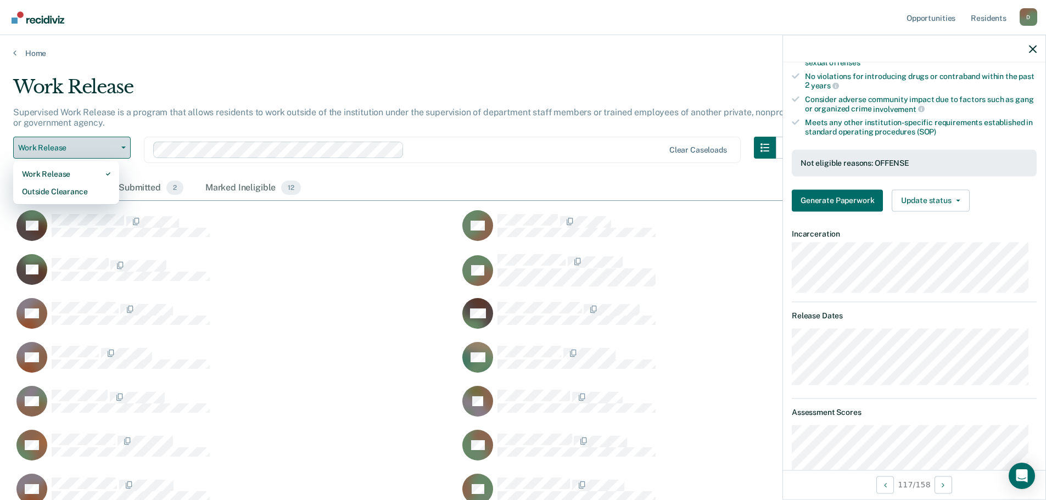
click at [128, 139] on button "Work Release" at bounding box center [72, 148] width 118 height 22
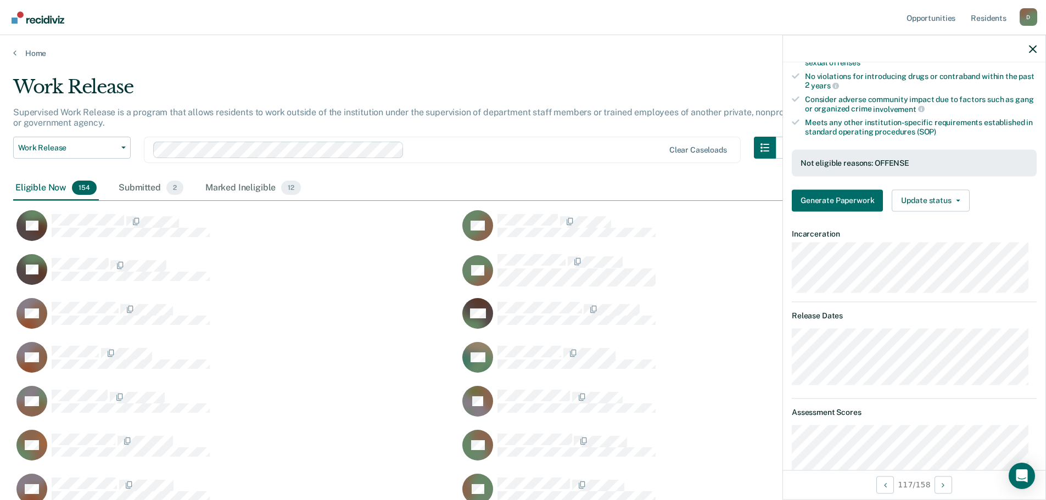
click at [493, 157] on div at bounding box center [409, 150] width 512 height 16
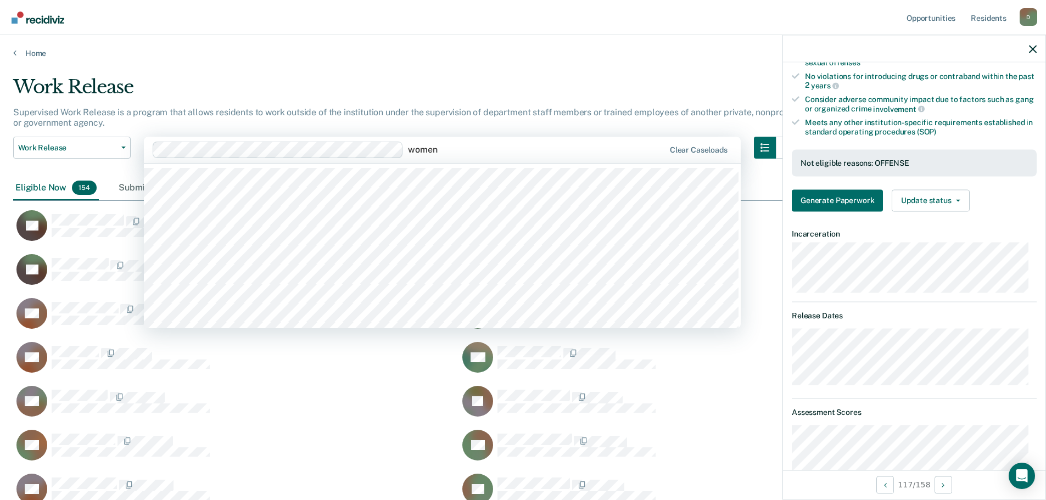
type input "women'"
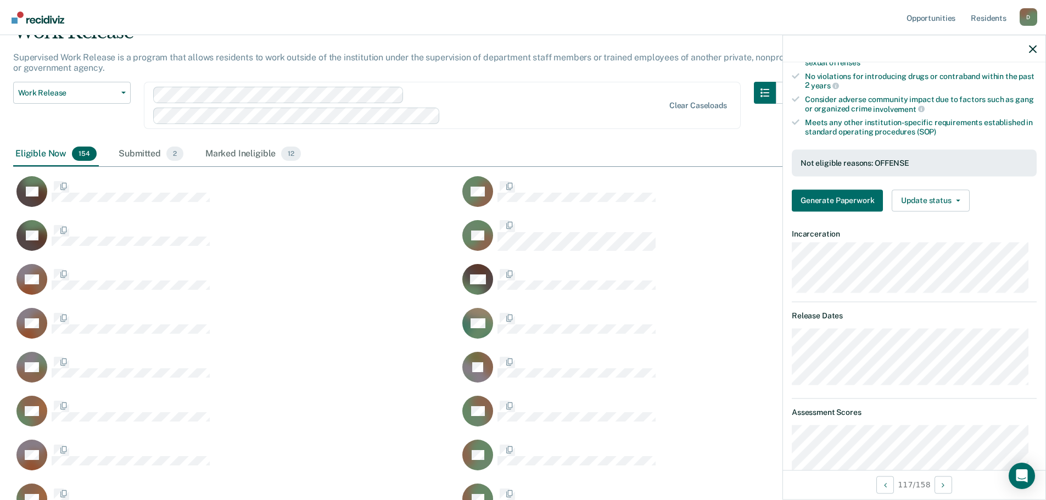
scroll to position [3526, 1012]
